Goal: Task Accomplishment & Management: Manage account settings

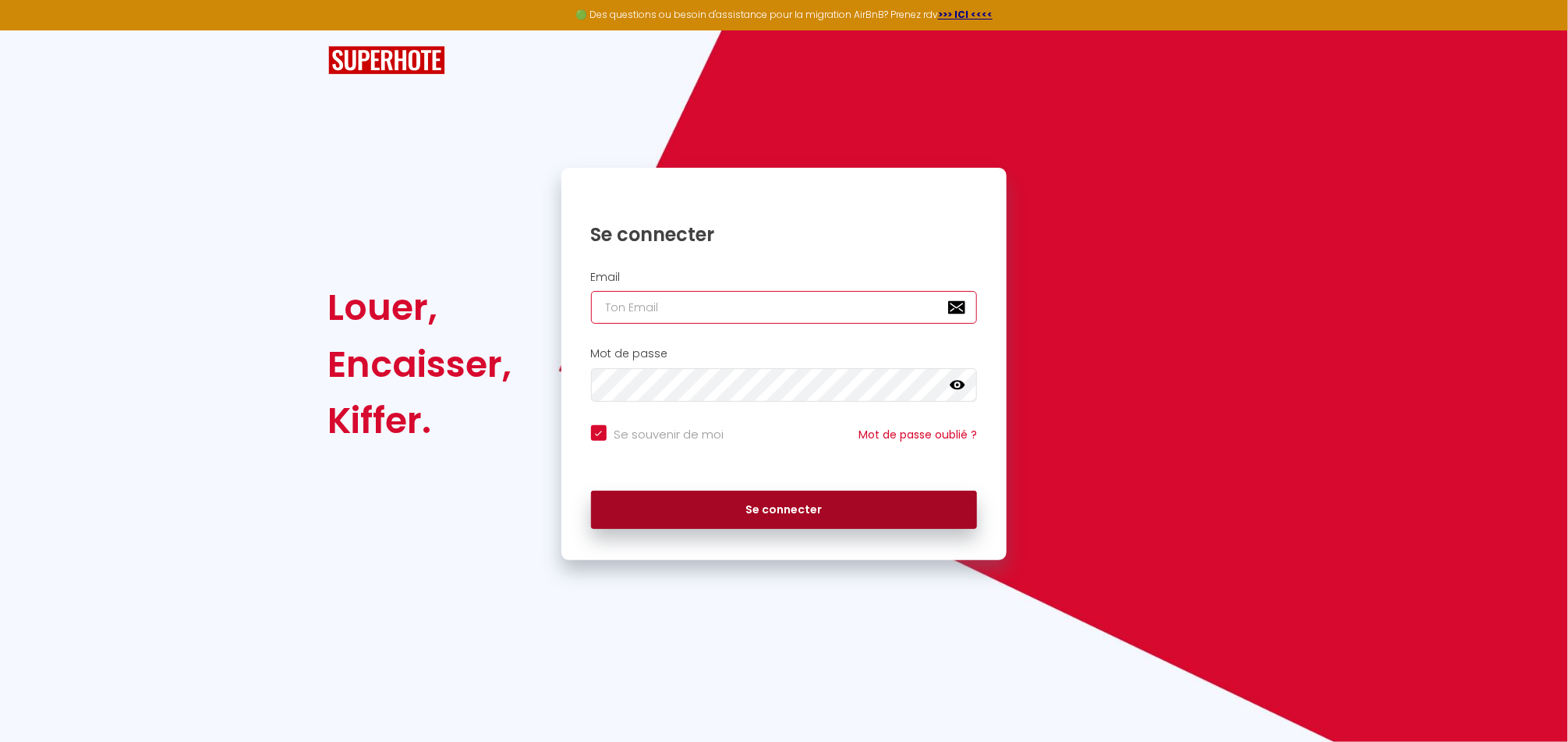
type input "[EMAIL_ADDRESS][DOMAIN_NAME]"
click at [784, 510] on button "Se connecter" at bounding box center [785, 510] width 387 height 39
checkbox input "true"
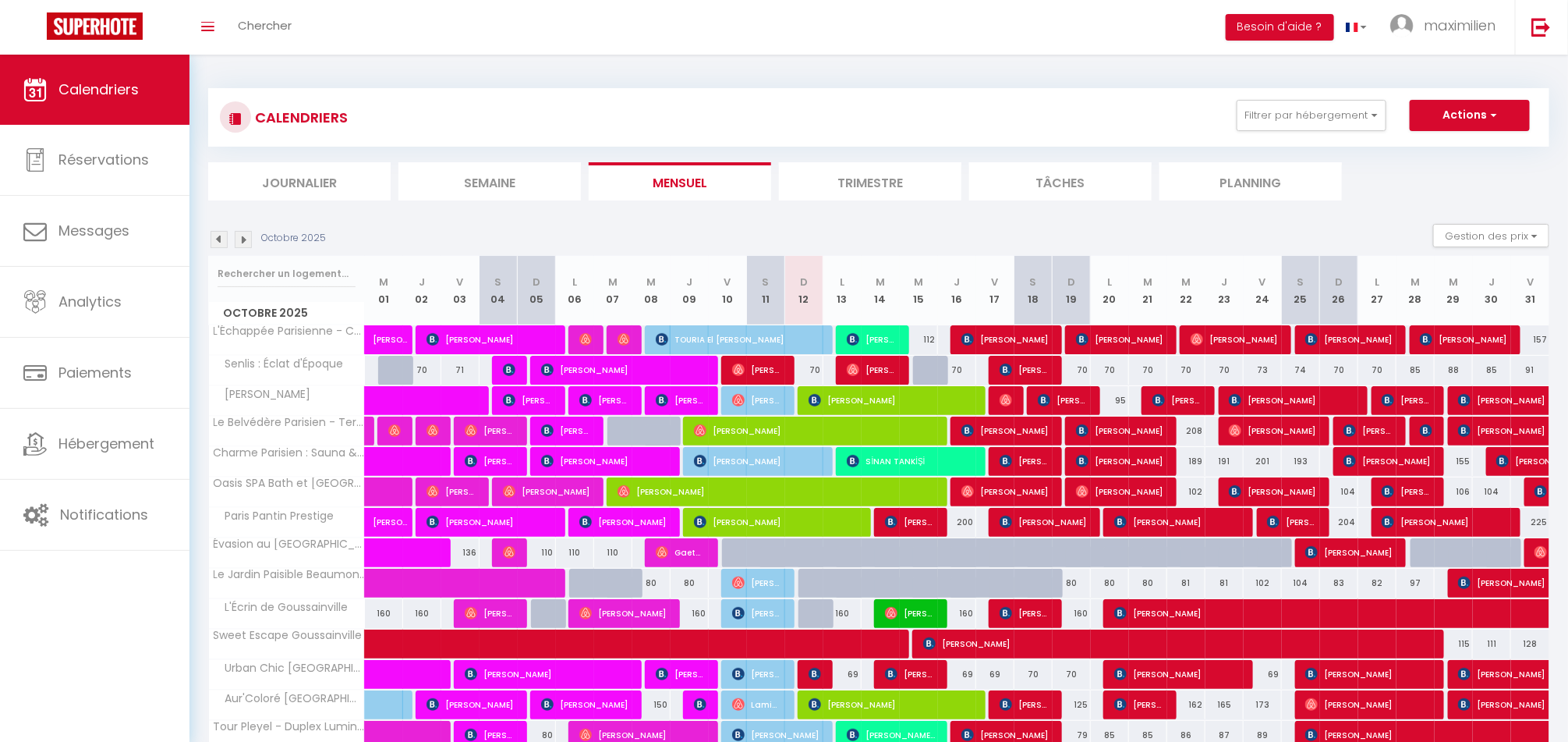
click at [307, 188] on li "Journalier" at bounding box center [299, 181] width 182 height 38
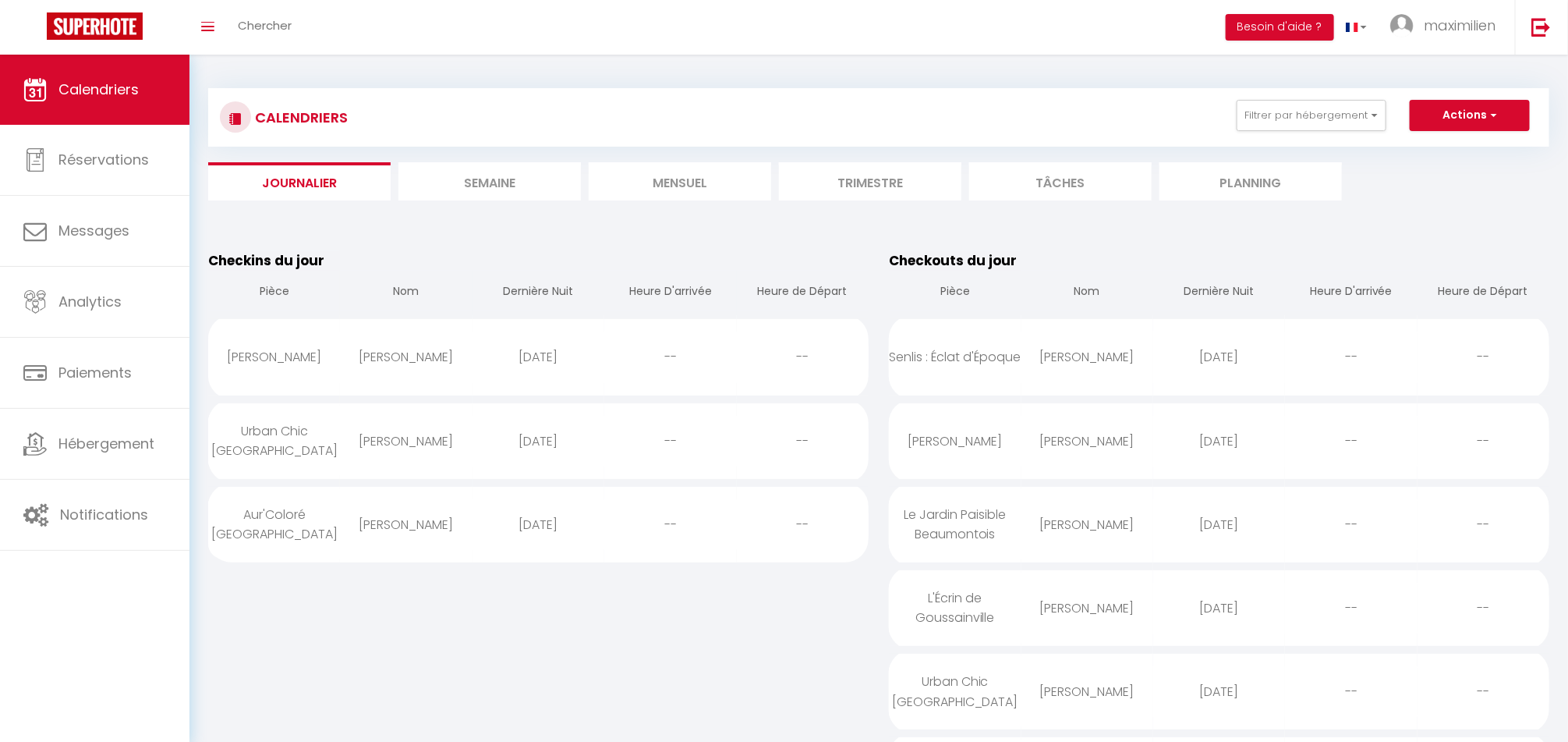
click at [625, 180] on li "Mensuel" at bounding box center [680, 181] width 182 height 38
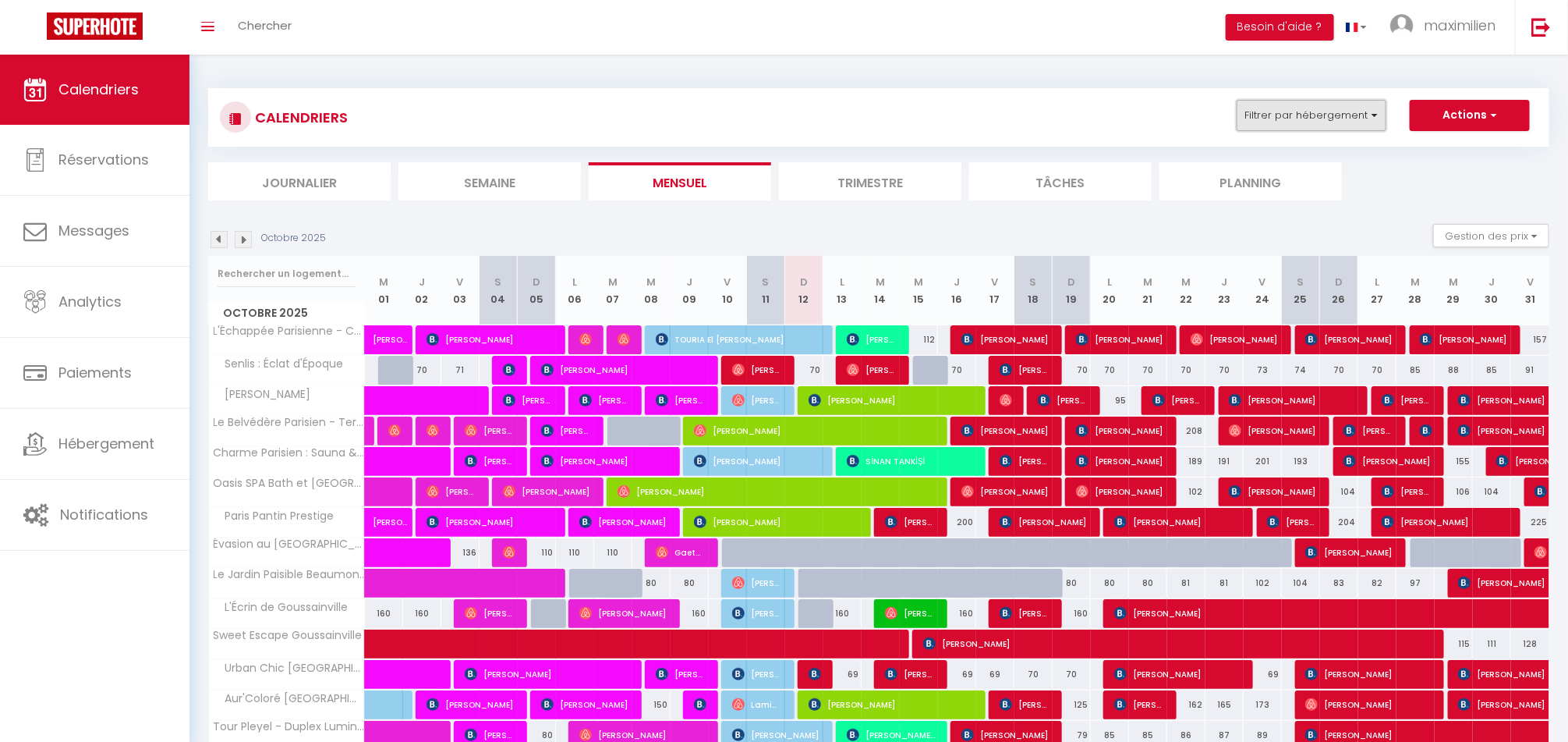
click at [1296, 117] on button "Filtrer par hébergement" at bounding box center [1311, 115] width 150 height 31
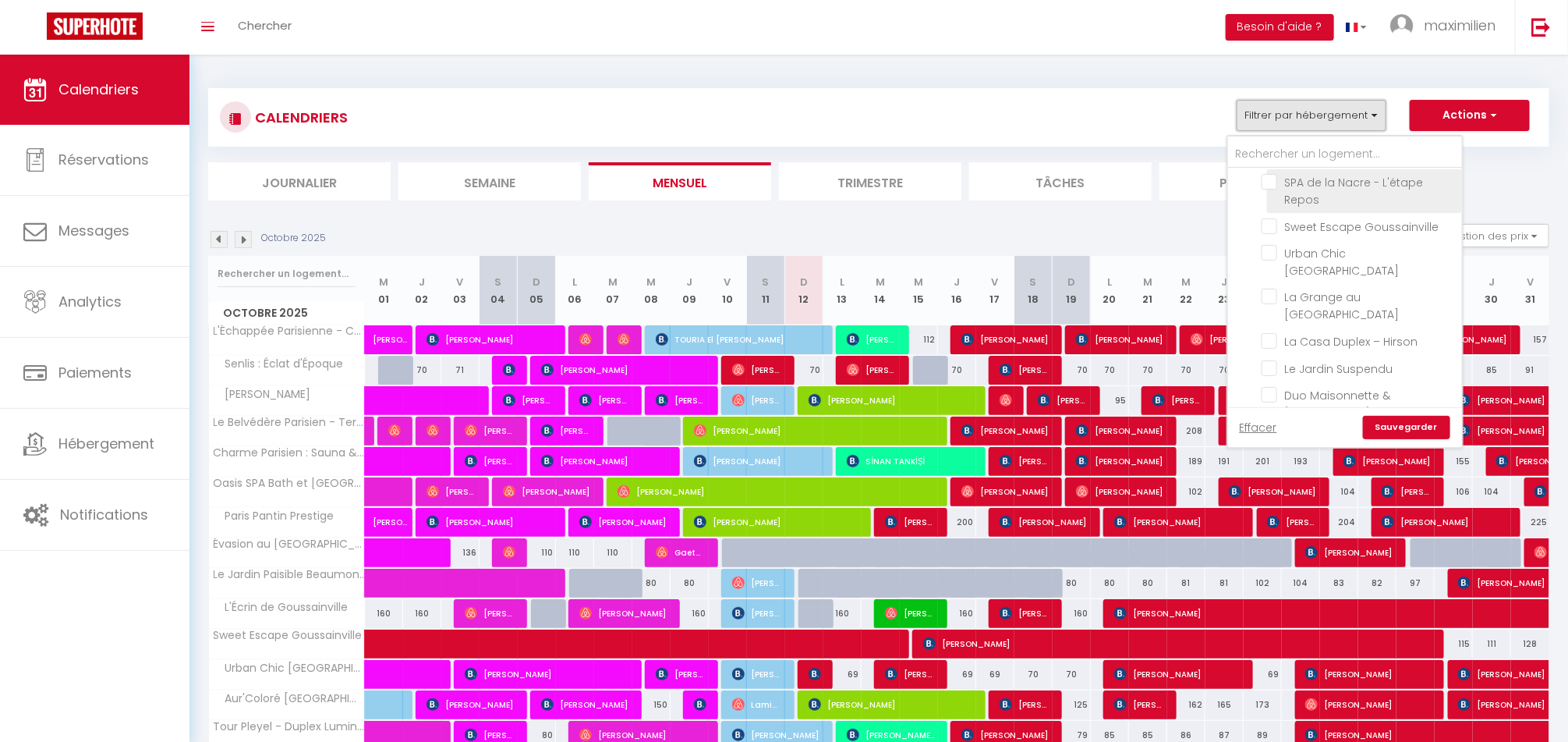
scroll to position [201, 0]
click at [1260, 472] on ul "Sous location Oasis SPA [GEOGRAPHIC_DATA] et [GEOGRAPHIC_DATA] Charme [GEOGRAPH…" at bounding box center [1345, 639] width 234 height 335
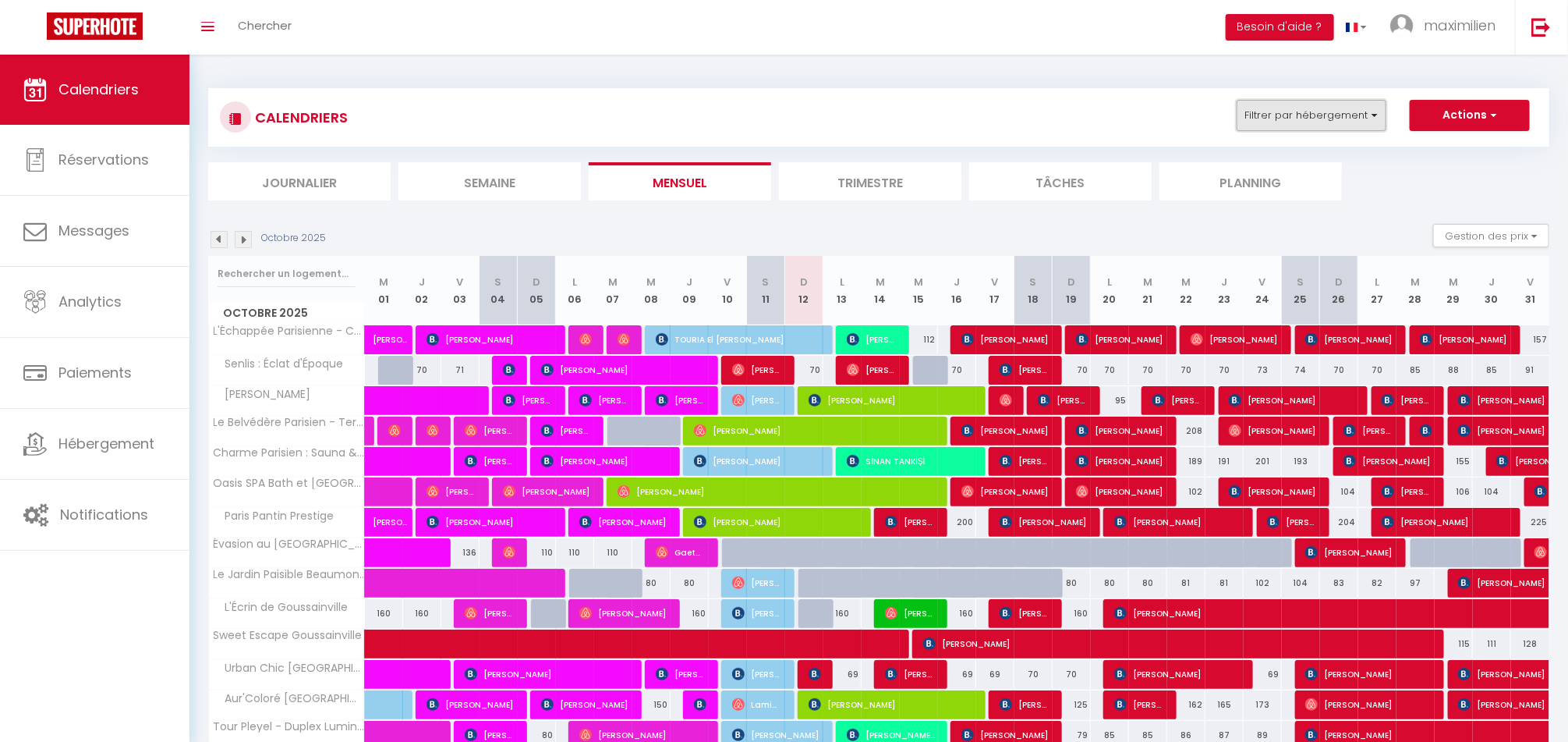
click at [1276, 106] on button "Filtrer par hébergement" at bounding box center [1311, 115] width 150 height 31
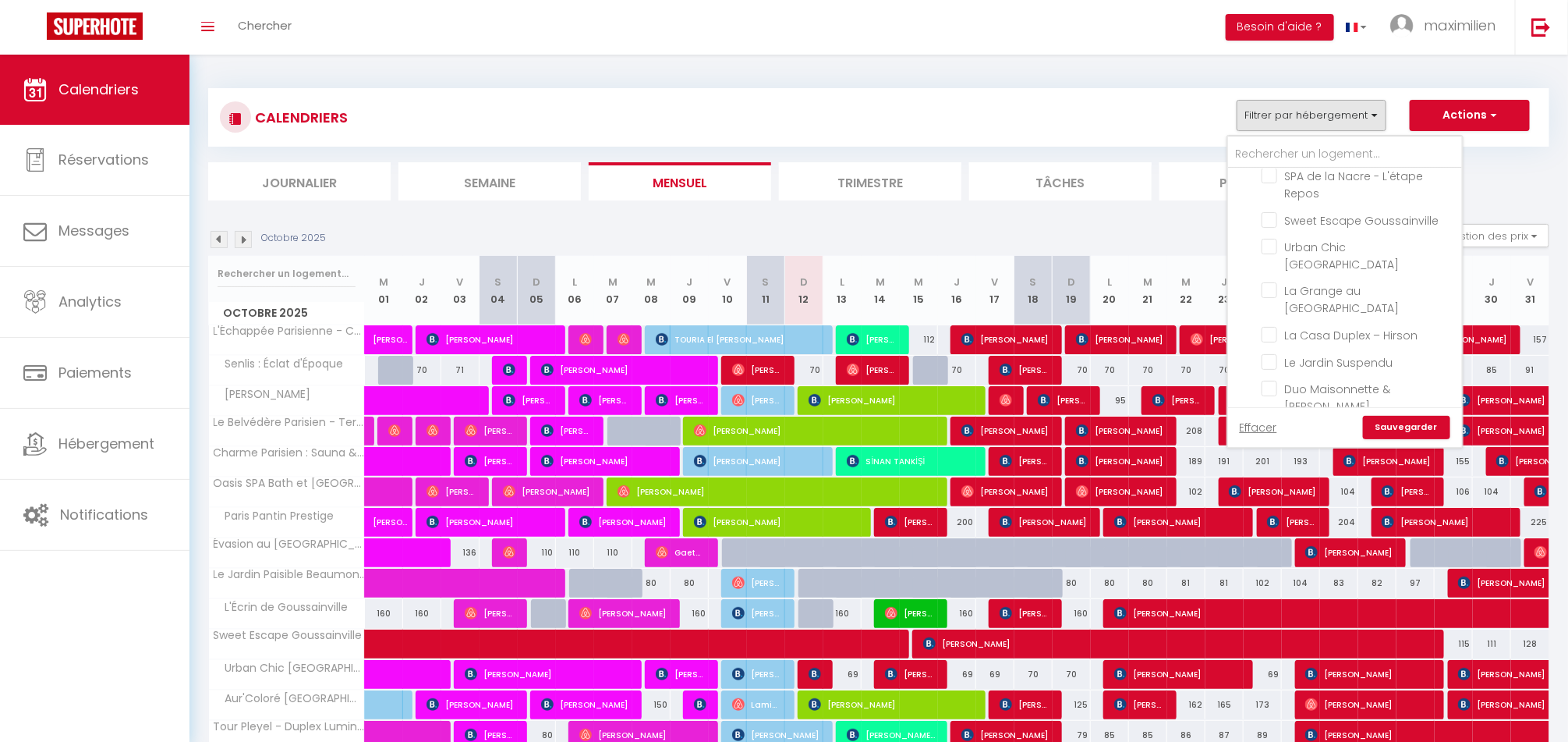
click at [1251, 479] on input "Sous location" at bounding box center [1360, 487] width 234 height 15
checkbox input "true"
checkbox input "false"
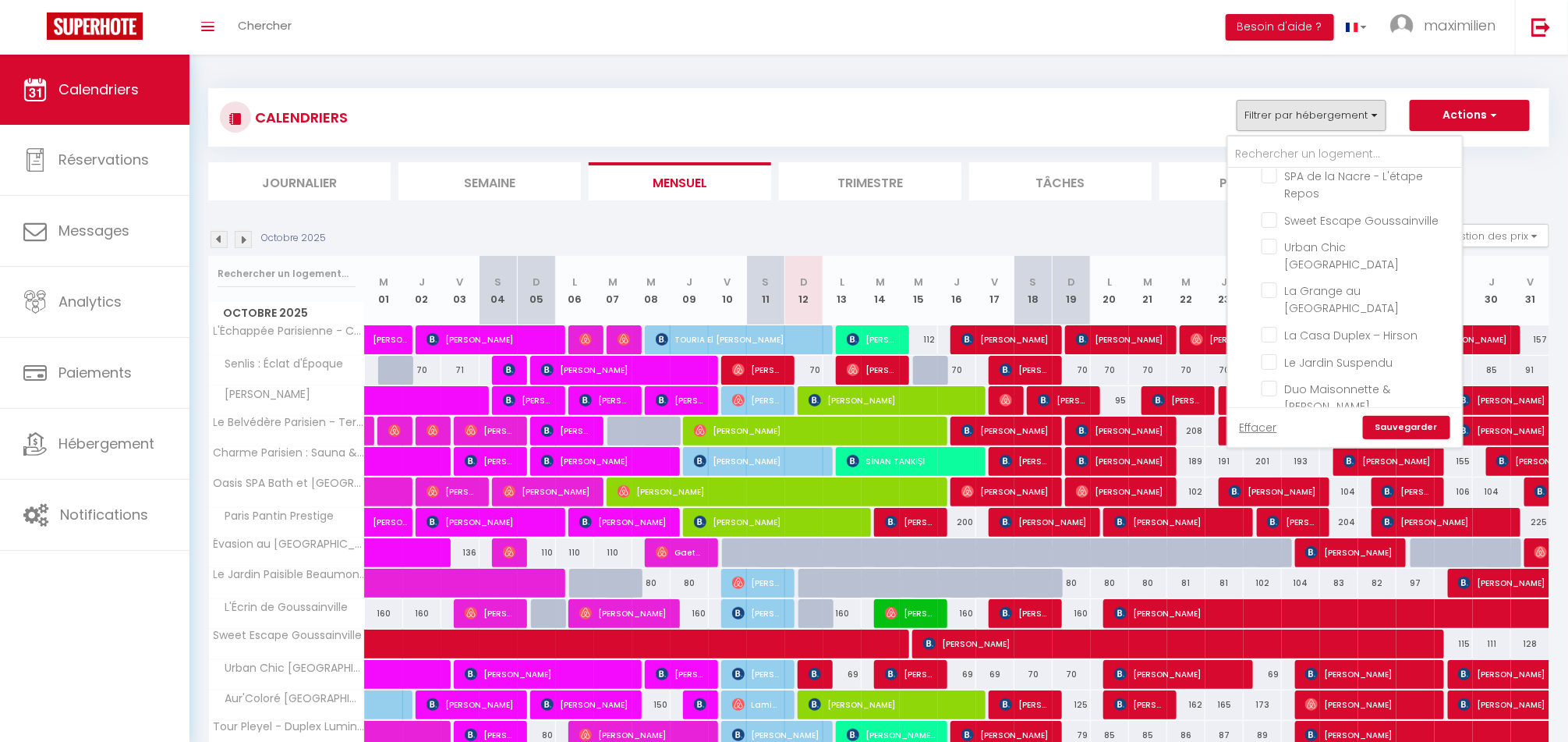
checkbox input "false"
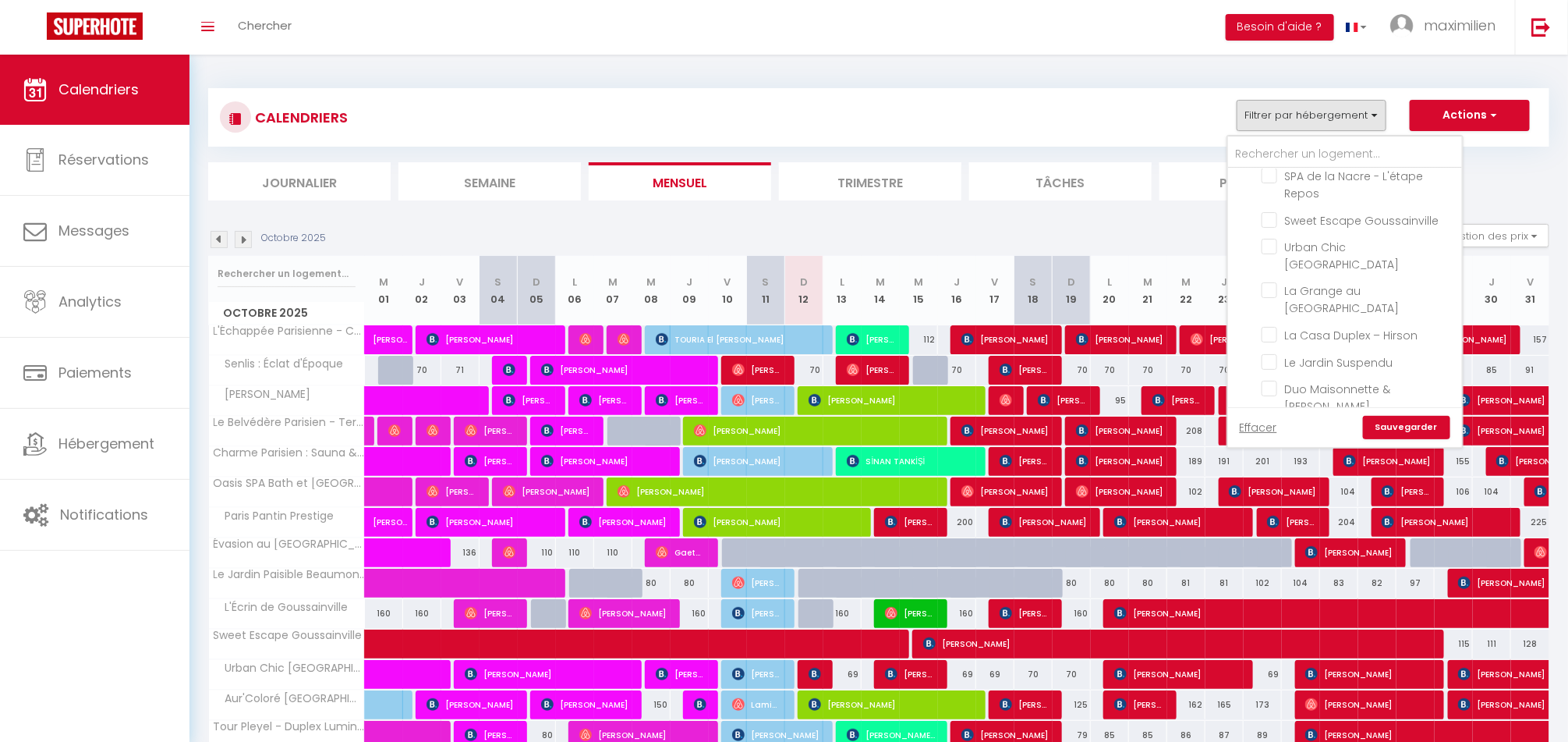
checkbox input "false"
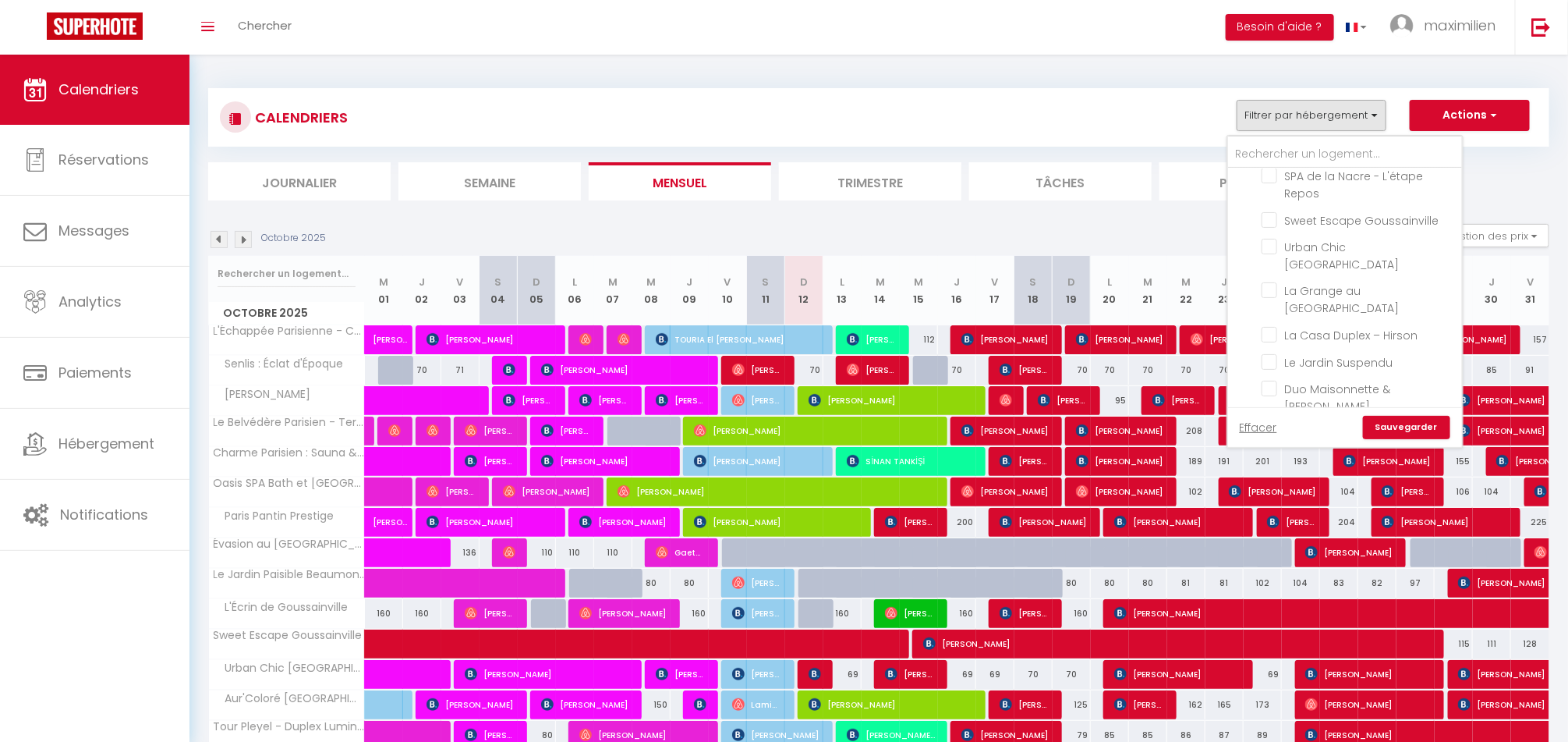
checkbox input "true"
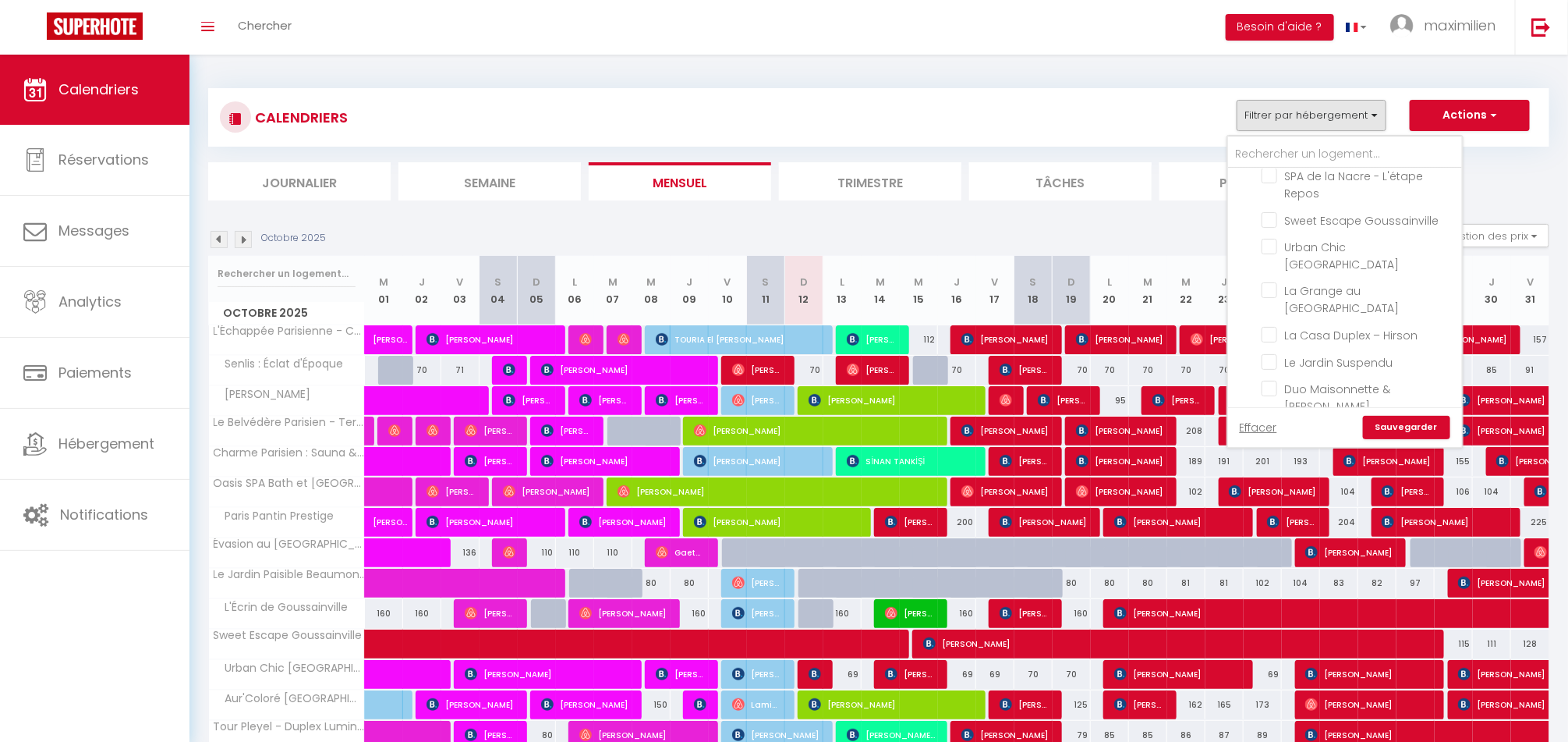
checkbox input "true"
click at [1411, 423] on link "Sauvegarder" at bounding box center [1407, 428] width 87 height 24
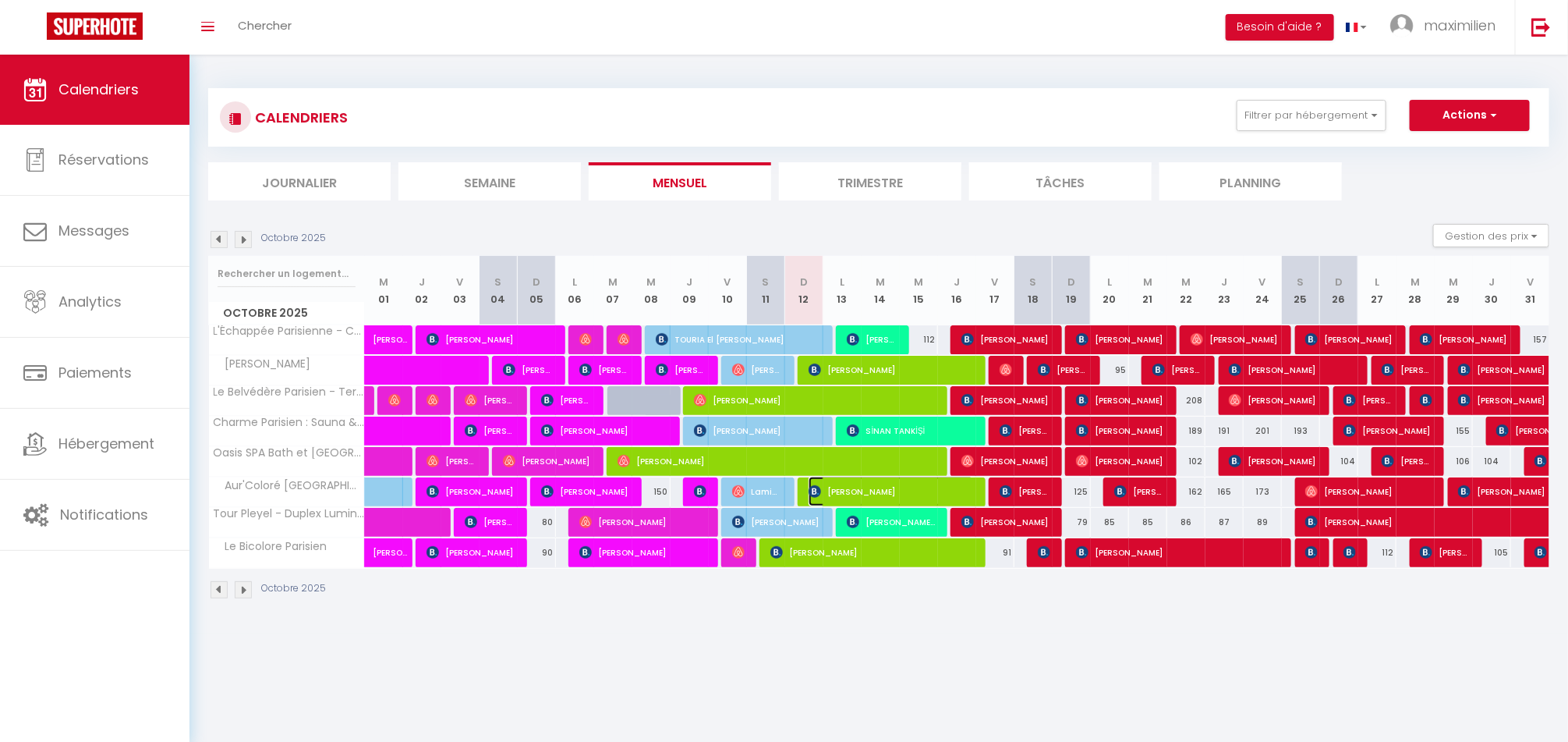
click at [866, 497] on span "[PERSON_NAME]" at bounding box center [891, 491] width 166 height 30
select select "OK"
select select "0"
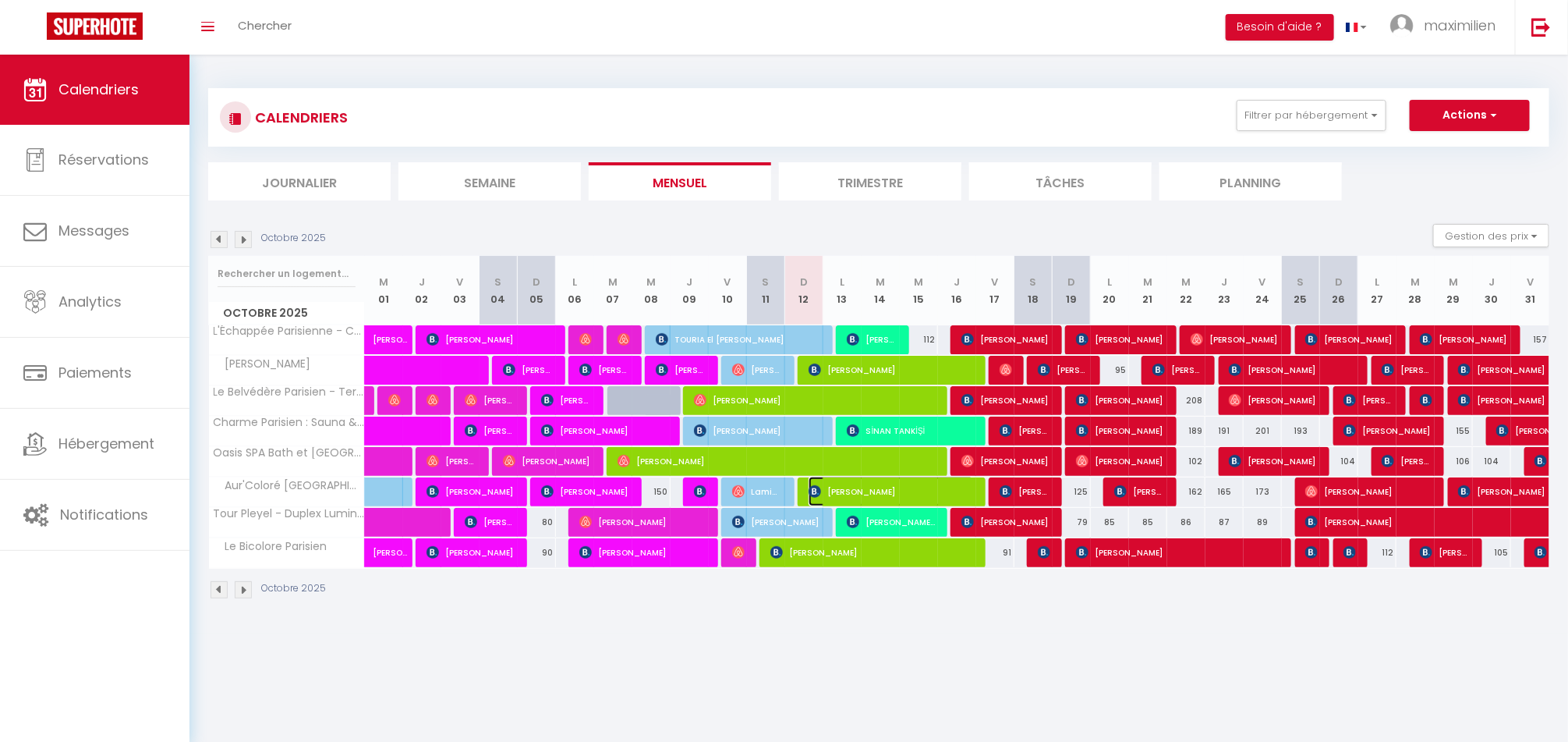
select select "1"
select select
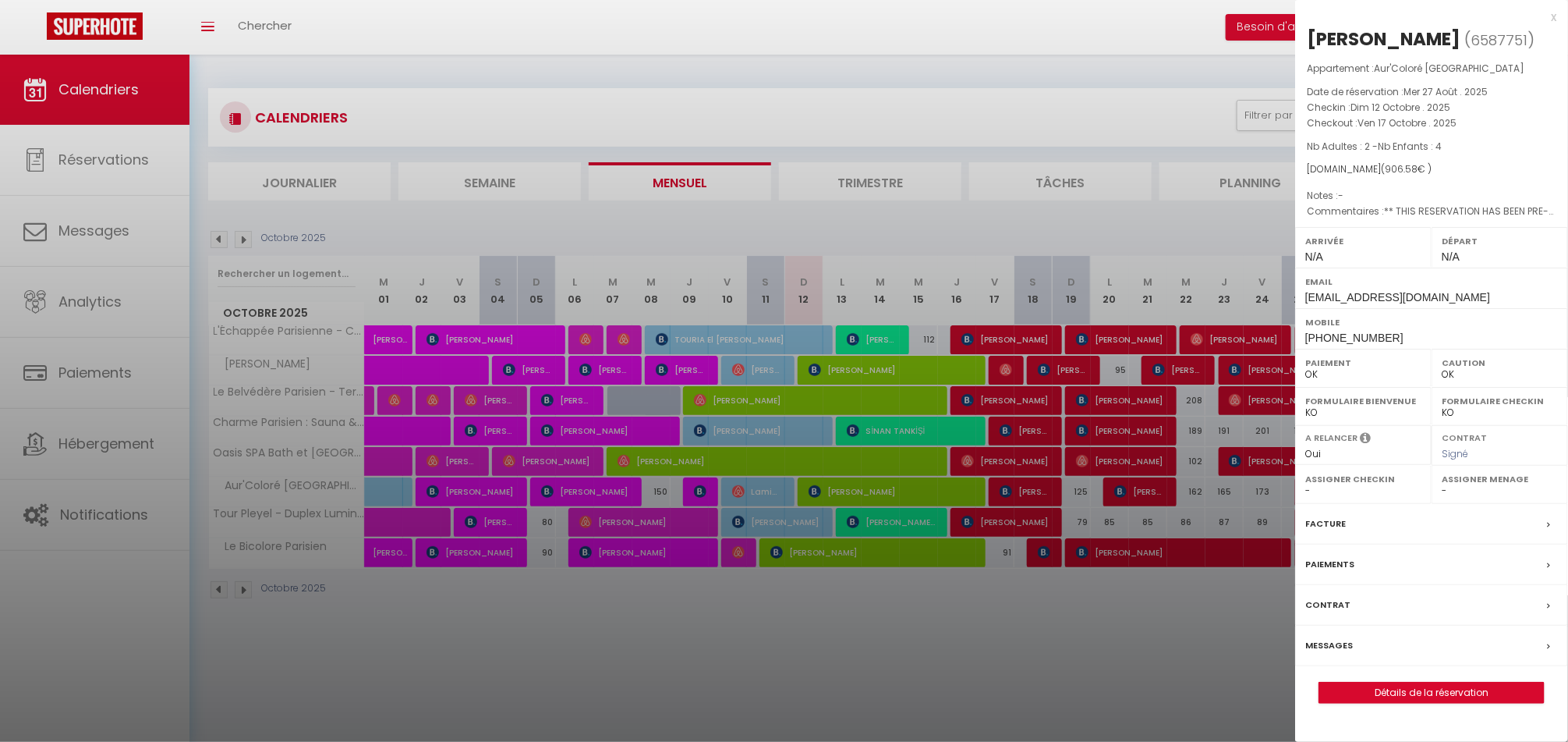
click at [1547, 18] on div "x" at bounding box center [1425, 17] width 261 height 19
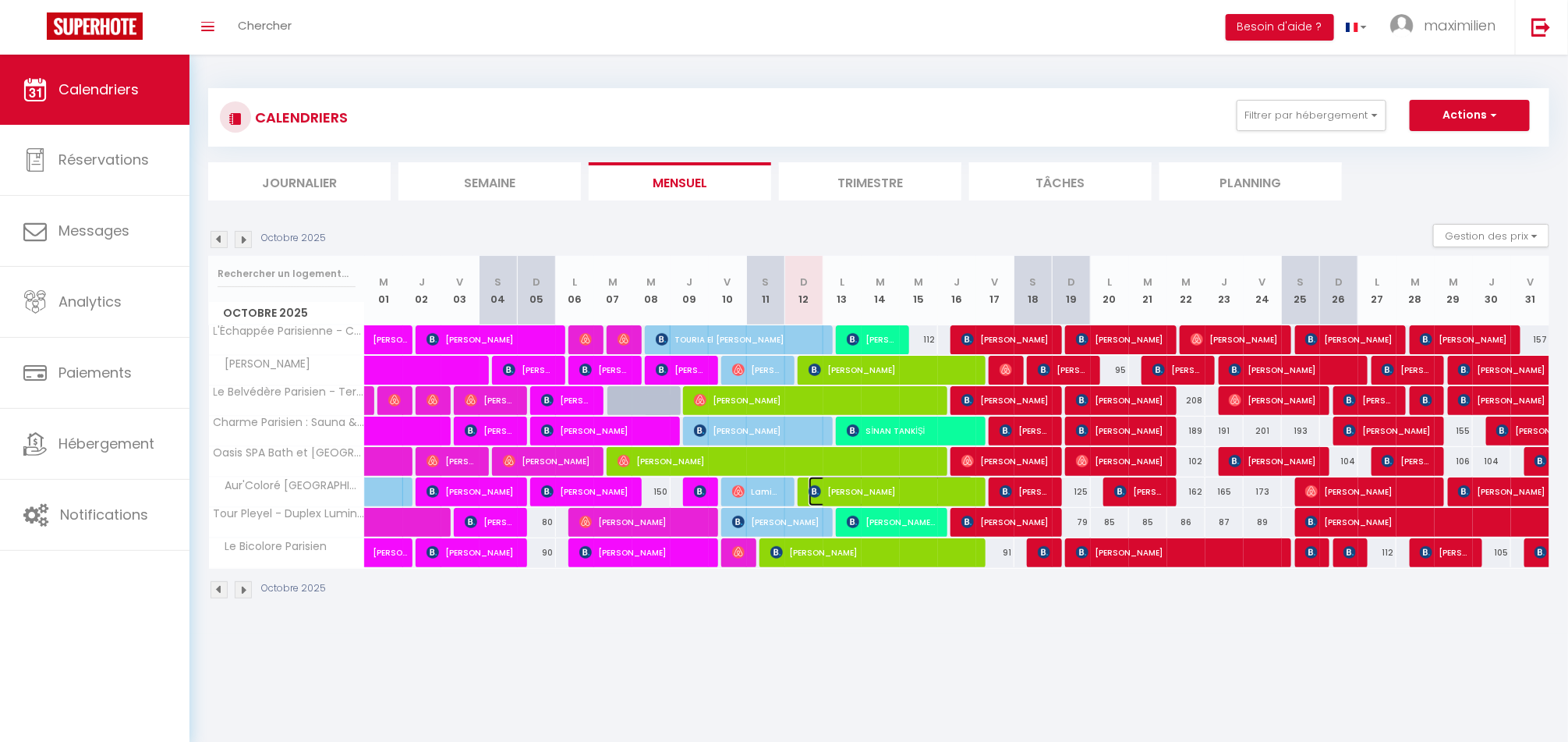
click at [890, 498] on span "[PERSON_NAME]" at bounding box center [891, 491] width 166 height 30
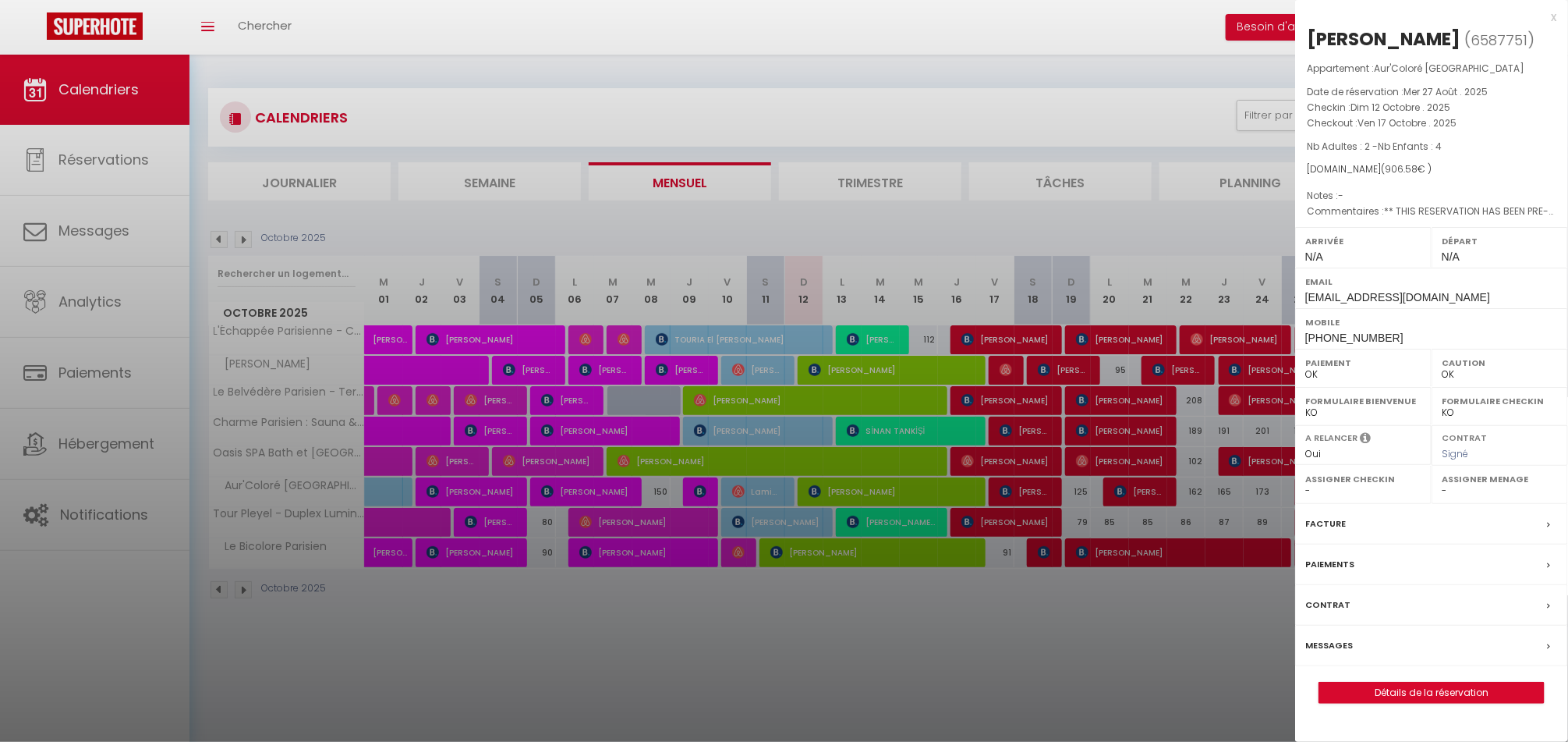
click at [1553, 25] on div "x" at bounding box center [1425, 17] width 261 height 19
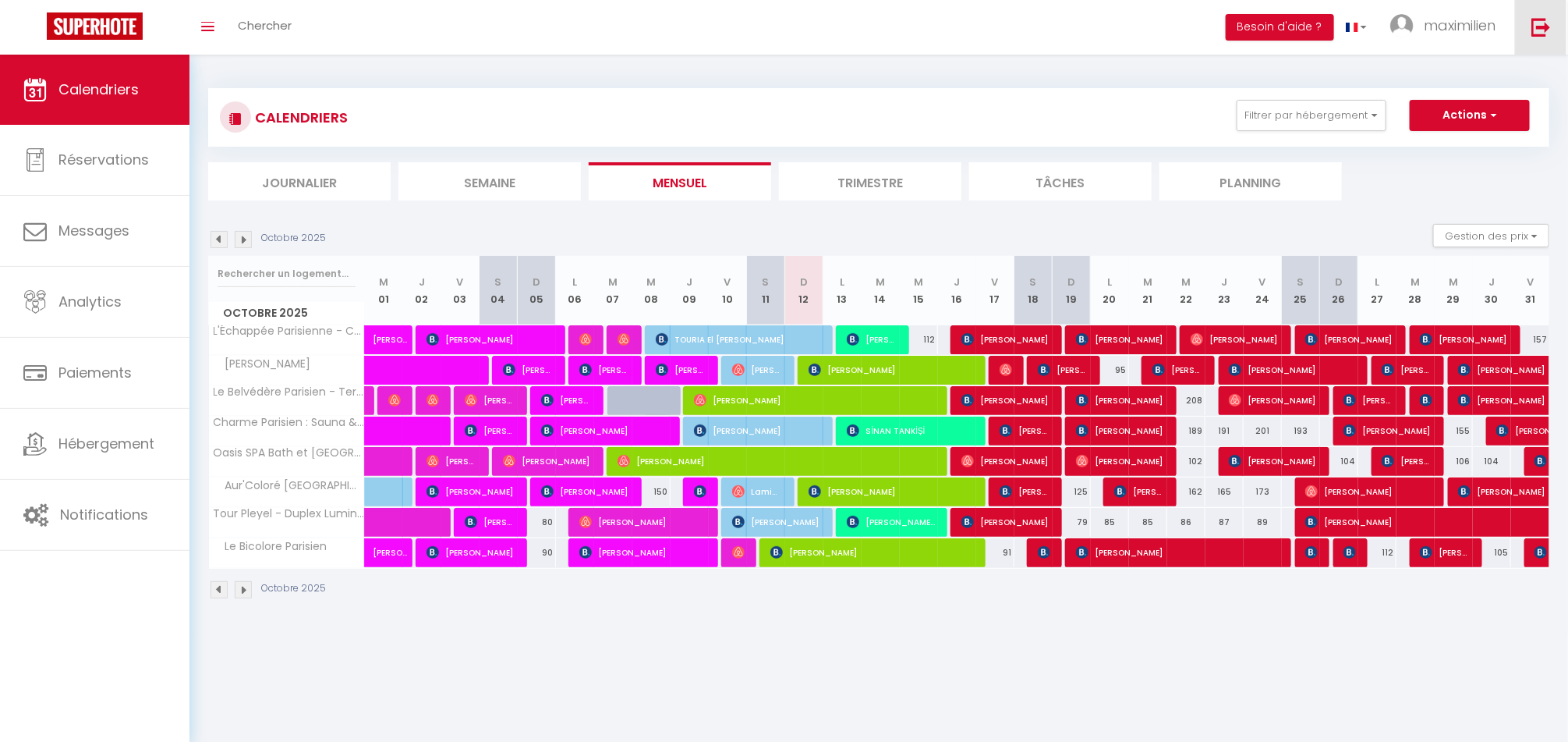
click at [1544, 46] on link at bounding box center [1541, 27] width 52 height 55
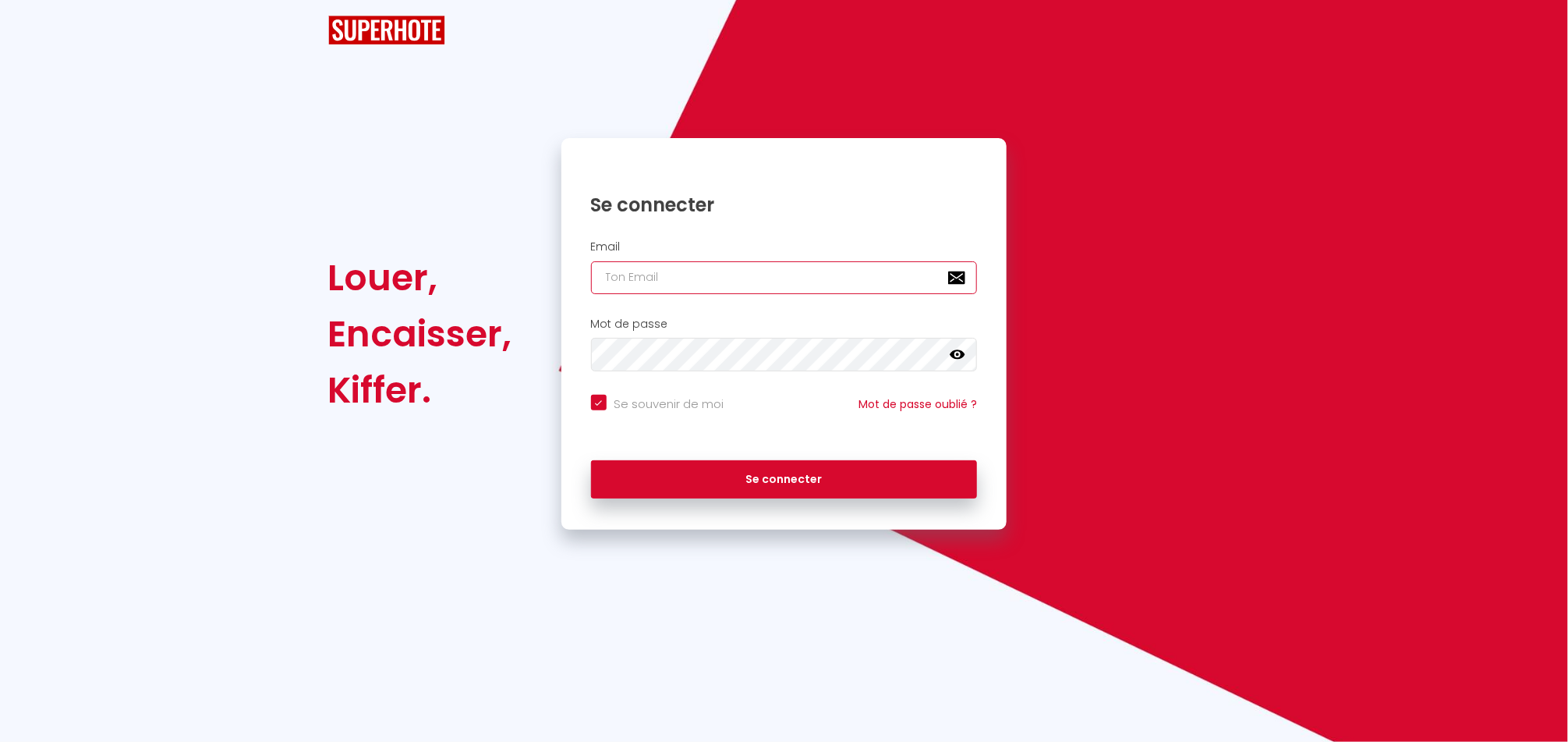
type input "[EMAIL_ADDRESS][DOMAIN_NAME]"
checkbox input "true"
